Goal: Find specific page/section: Find specific page/section

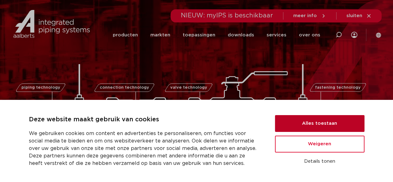
click at [289, 125] on button "Alles toestaan" at bounding box center [319, 123] width 89 height 17
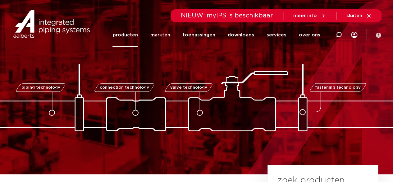
click at [132, 36] on link "producten" at bounding box center [124, 35] width 25 height 24
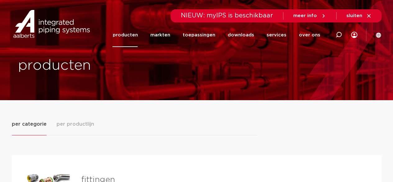
drag, startPoint x: 112, startPoint y: 114, endPoint x: 141, endPoint y: 120, distance: 29.5
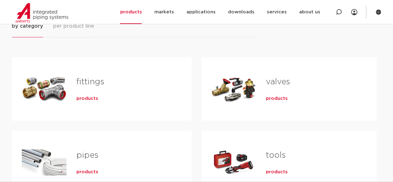
scroll to position [98, 0]
click at [80, 156] on font "pipes" at bounding box center [87, 155] width 22 height 8
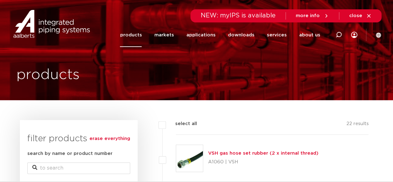
click at [379, 36] on icon at bounding box center [378, 35] width 6 height 6
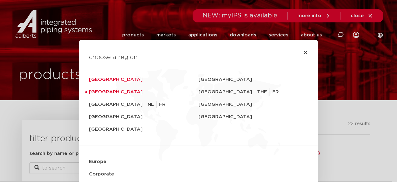
click at [95, 81] on font "Germany" at bounding box center [116, 79] width 54 height 5
